Goal: Task Accomplishment & Management: Manage account settings

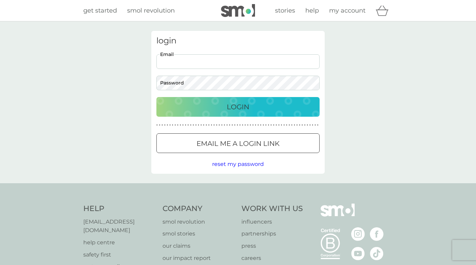
type input "[EMAIL_ADDRESS][DOMAIN_NAME]"
click at [238, 106] on p "Login" at bounding box center [238, 107] width 22 height 11
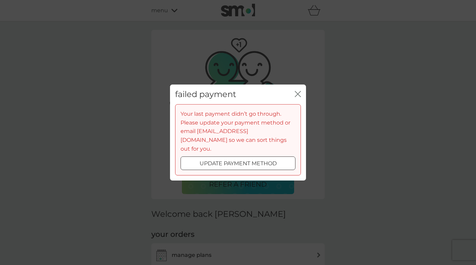
click at [256, 159] on p "update payment method" at bounding box center [237, 163] width 77 height 9
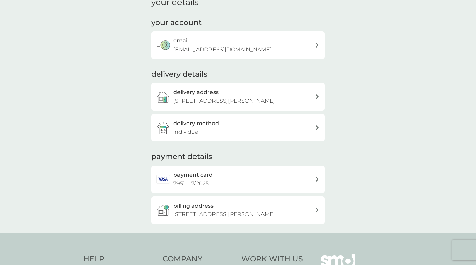
scroll to position [110, 0]
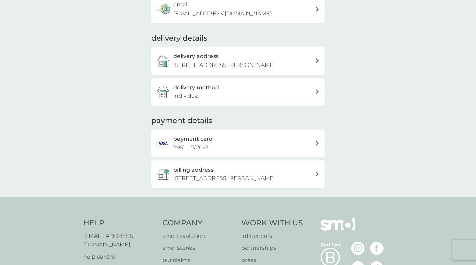
click at [320, 139] on div "payment card 7951 7 / 2025" at bounding box center [237, 144] width 173 height 28
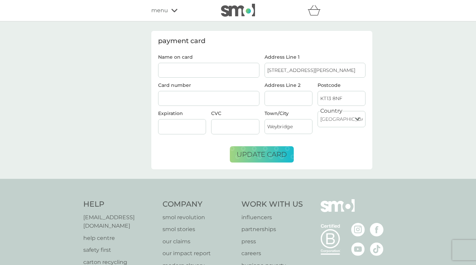
click at [185, 68] on input "Name on card" at bounding box center [208, 70] width 101 height 15
type input "Mrs D G Baxter-Bruce"
click at [279, 157] on span "update card" at bounding box center [262, 155] width 50 height 8
